Goal: Navigation & Orientation: Understand site structure

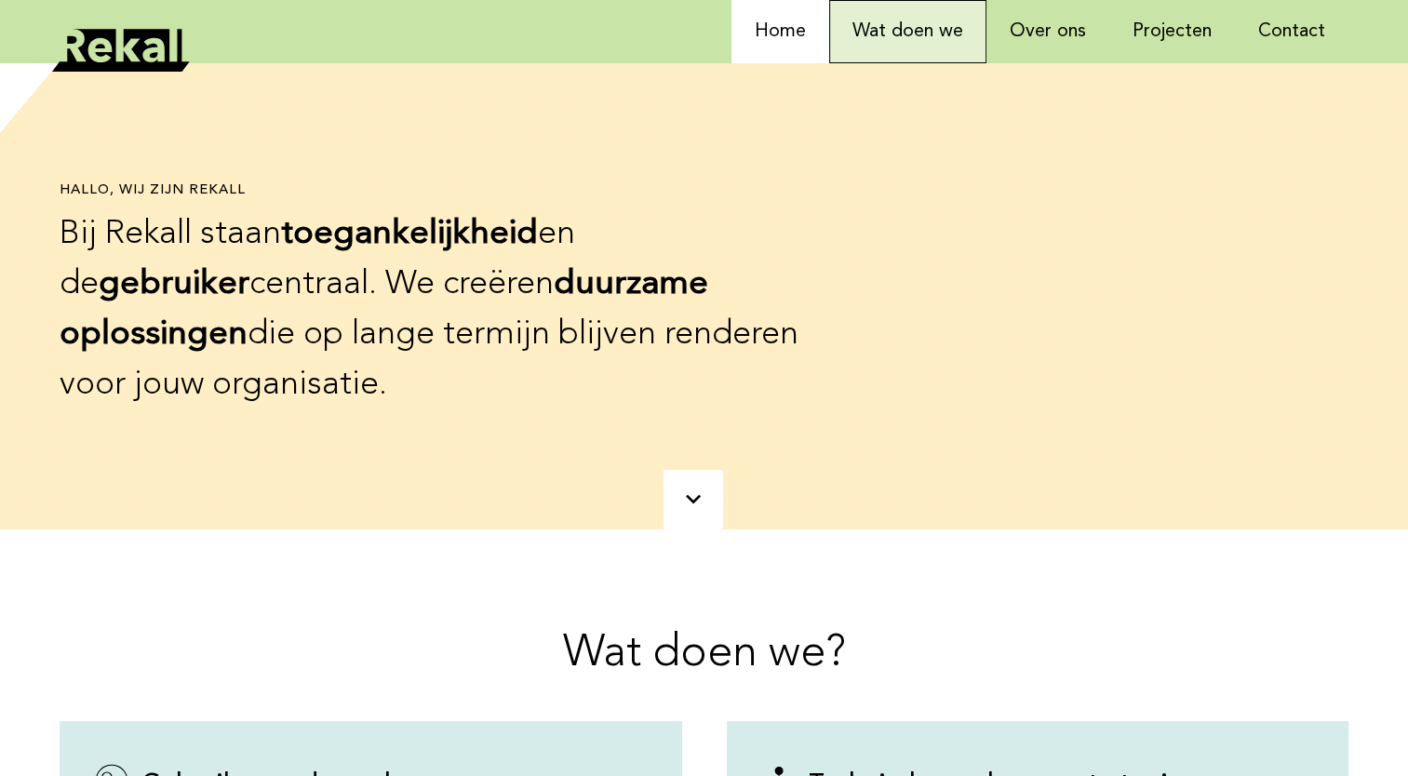
click at [925, 47] on link "Wat doen we" at bounding box center [907, 31] width 157 height 63
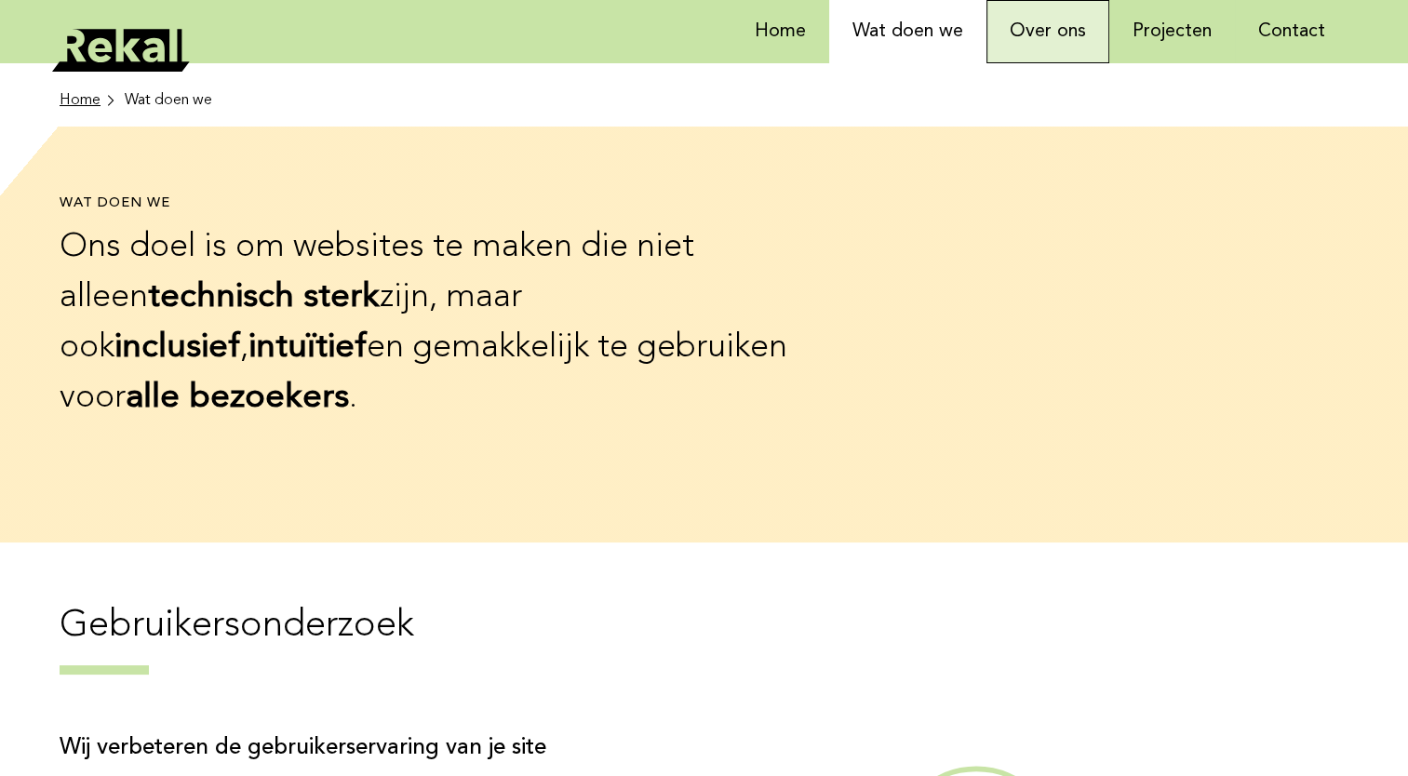
click at [1057, 25] on link "Over ons" at bounding box center [1047, 31] width 123 height 63
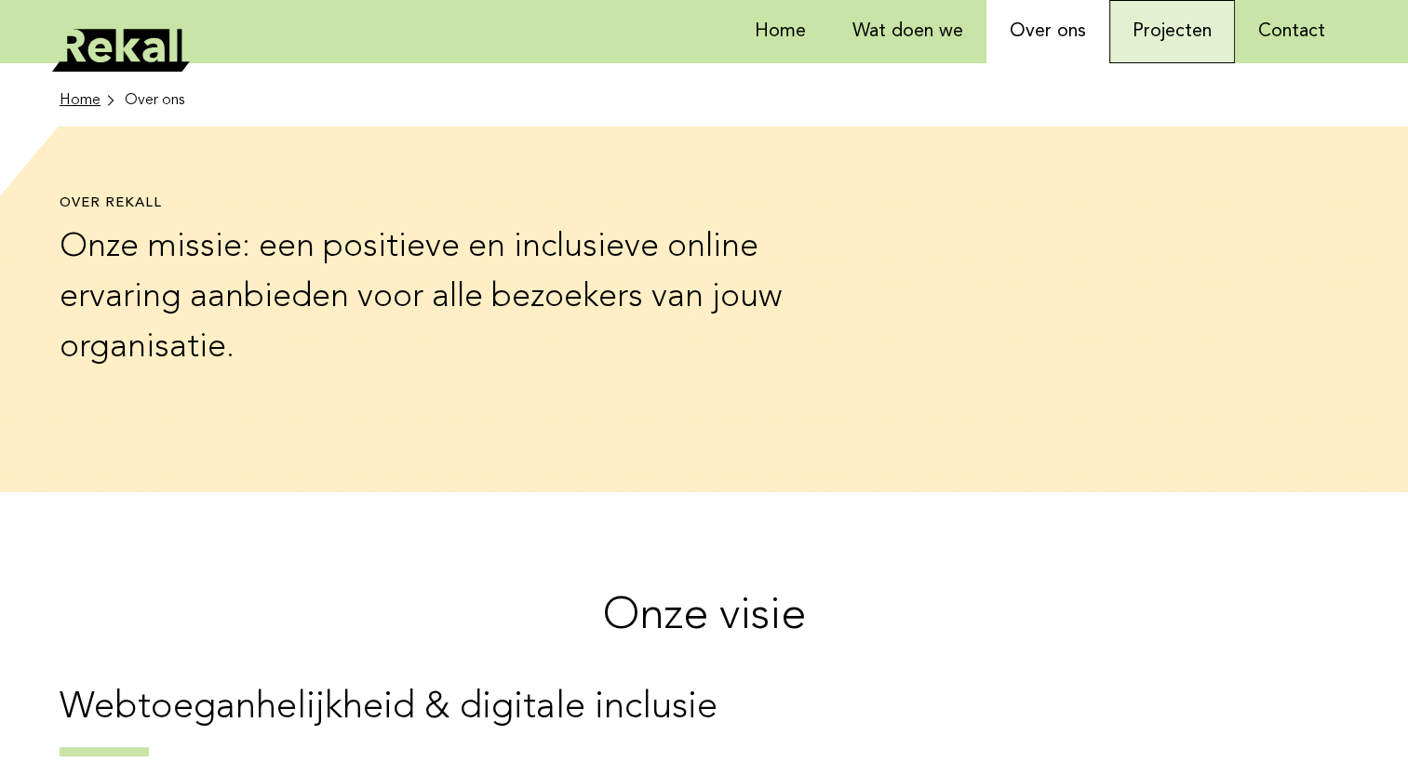
click at [1153, 28] on link "Projecten" at bounding box center [1172, 31] width 126 height 63
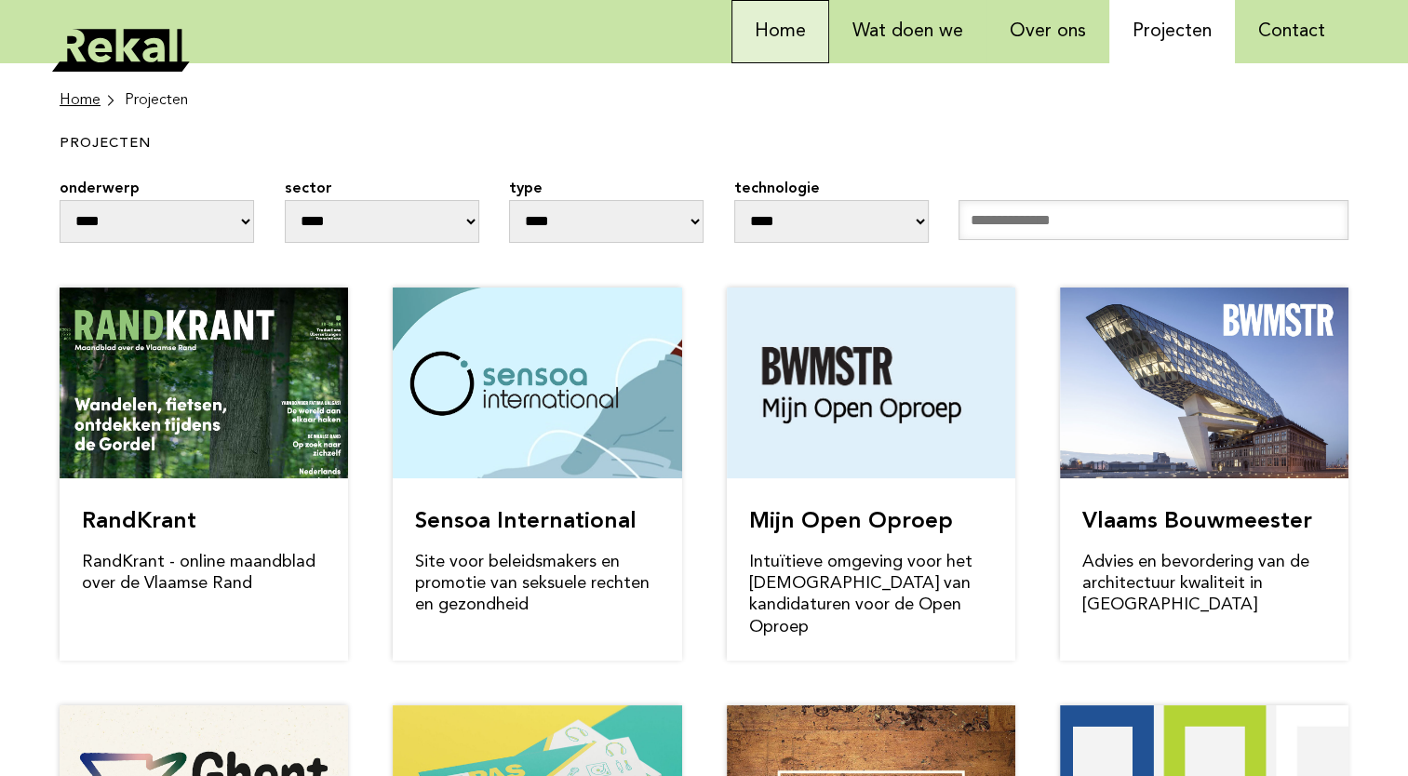
click at [800, 37] on link "Home" at bounding box center [780, 31] width 98 height 63
